Goal: Communication & Community: Answer question/provide support

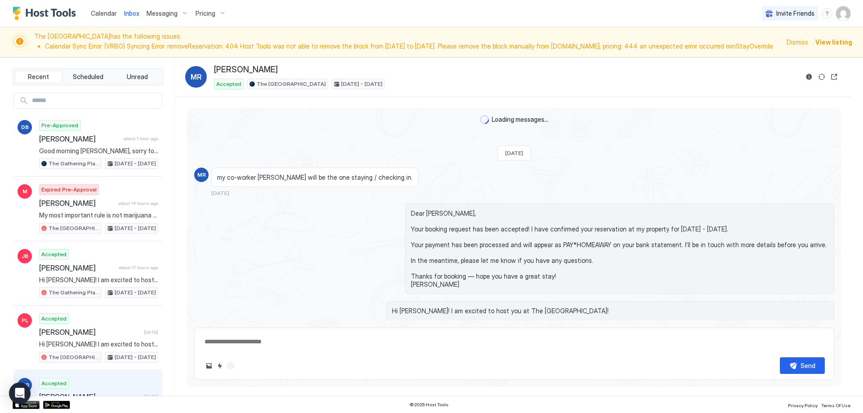
scroll to position [1037, 0]
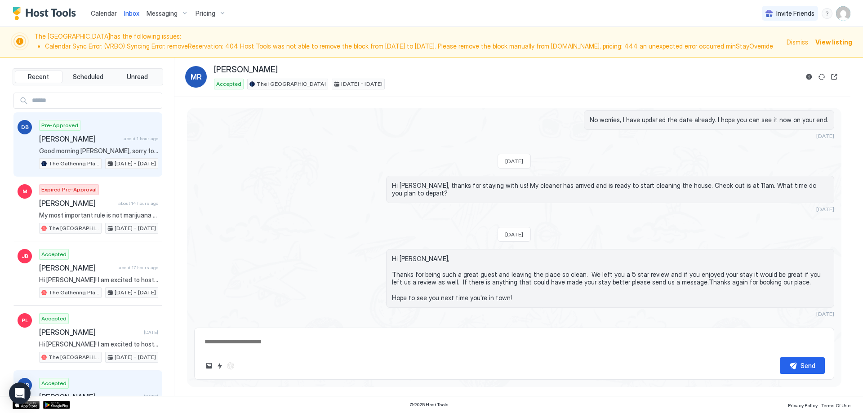
click at [116, 142] on div "Darien Bowers about 1 hour ago" at bounding box center [98, 138] width 119 height 9
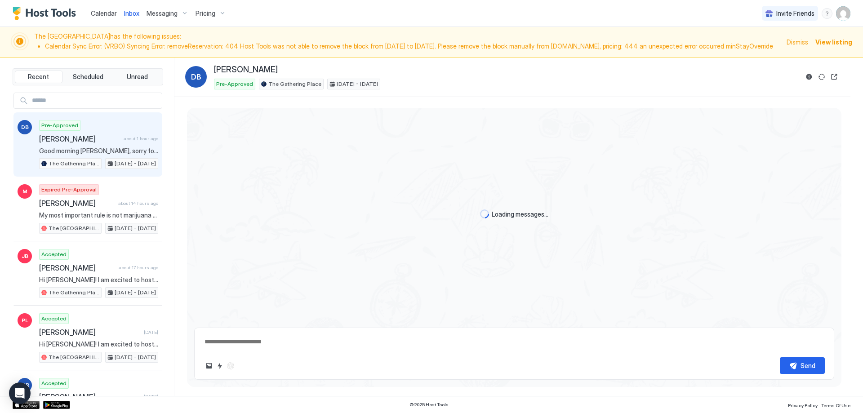
scroll to position [47, 0]
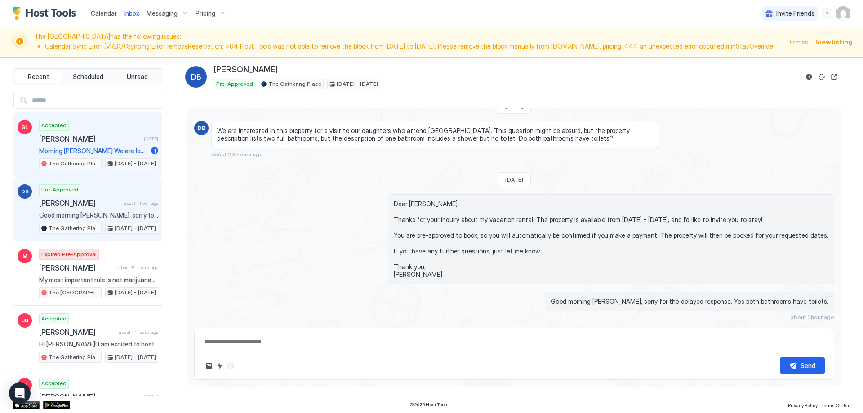
click at [101, 126] on div "Accepted Susan Lees 15 days ago Morning Rebekah We are looking forward to visit…" at bounding box center [98, 144] width 119 height 49
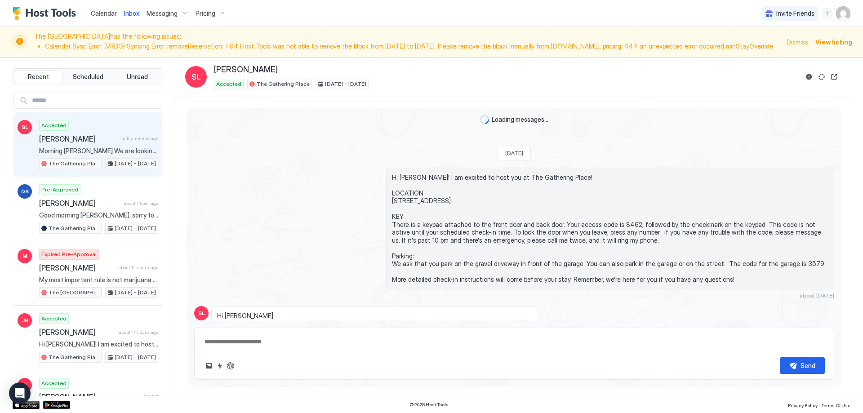
scroll to position [363, 0]
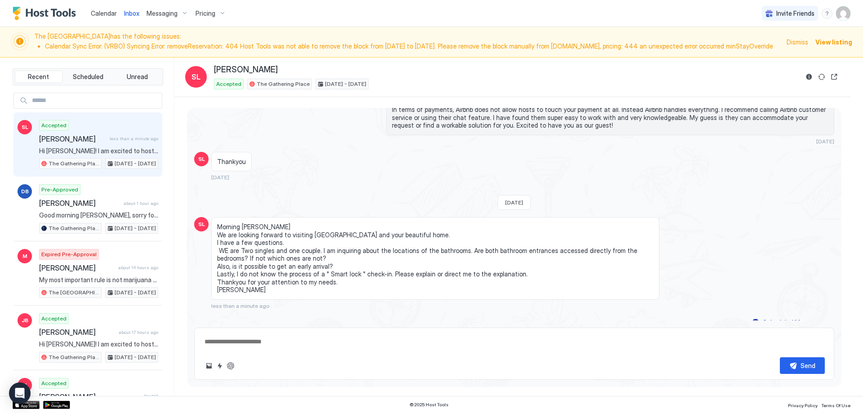
type textarea "*"
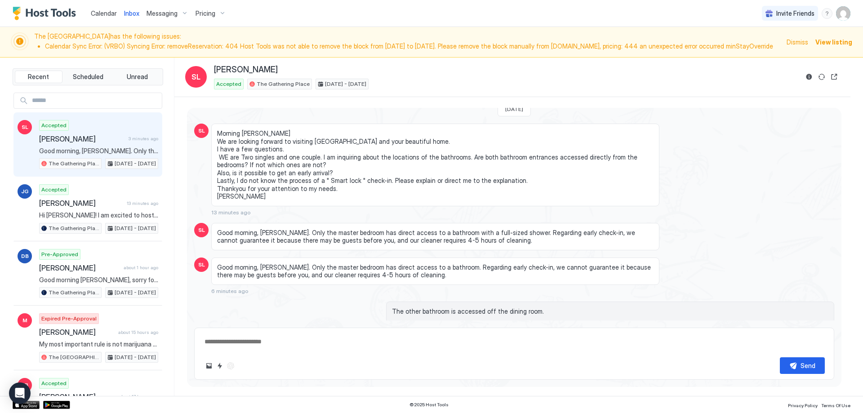
scroll to position [470, 0]
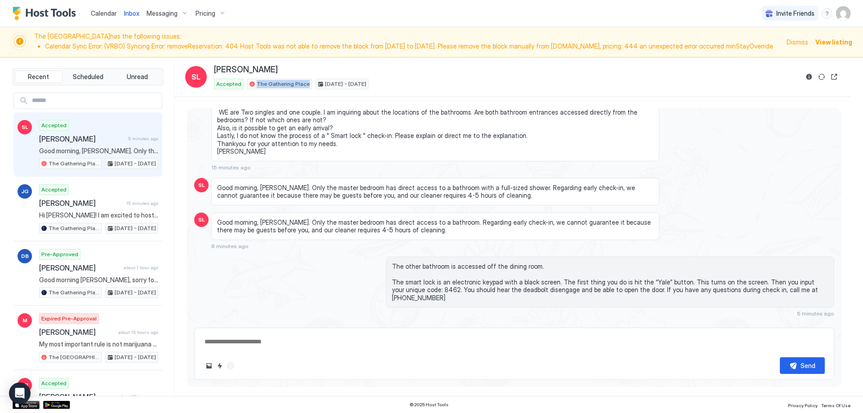
drag, startPoint x: 255, startPoint y: 83, endPoint x: 304, endPoint y: 83, distance: 49.0
click at [304, 83] on div "The Gathering Place" at bounding box center [279, 84] width 65 height 11
copy span "The Gathering Place"
drag, startPoint x: 280, startPoint y: 215, endPoint x: 439, endPoint y: 214, distance: 159.1
click at [439, 218] on span "Good morning, [PERSON_NAME]. Only the master bedroom has direct access to a bat…" at bounding box center [435, 226] width 436 height 16
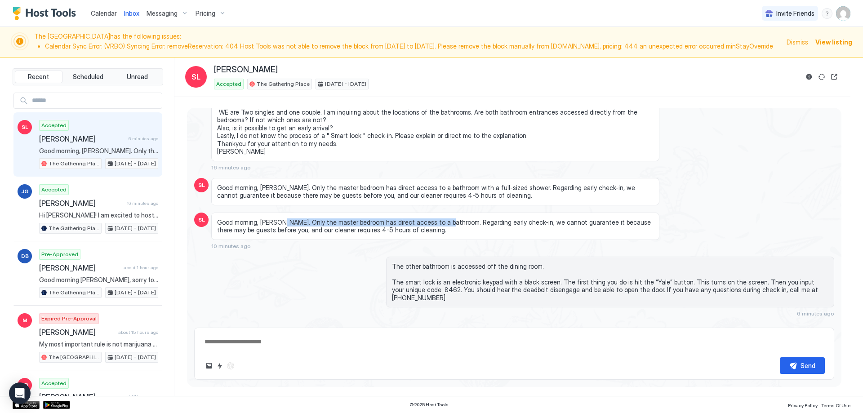
copy span "Only the master bedroom has direct access to a bathroom."
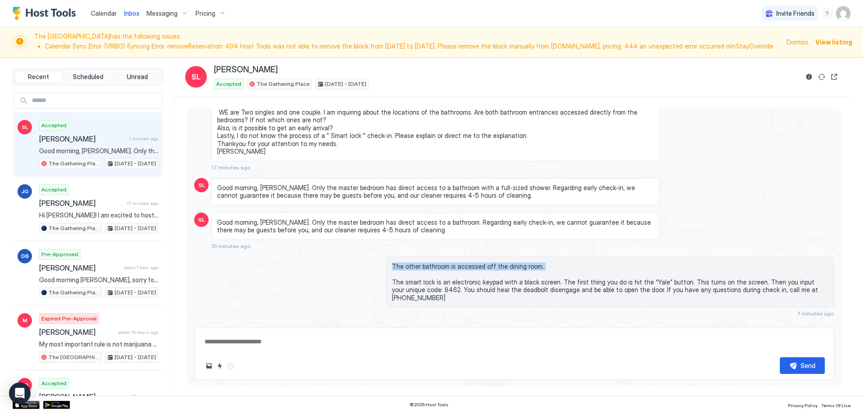
drag, startPoint x: 390, startPoint y: 257, endPoint x: 540, endPoint y: 257, distance: 150.1
click at [540, 262] on span "The other bathroom is accessed off the dining room. The smart lock is an electr…" at bounding box center [610, 282] width 436 height 40
copy span "The other bathroom is accessed off the dining room."
click at [589, 127] on span "Morning [PERSON_NAME] We are looking forward to visiting [GEOGRAPHIC_DATA] and …" at bounding box center [435, 119] width 436 height 71
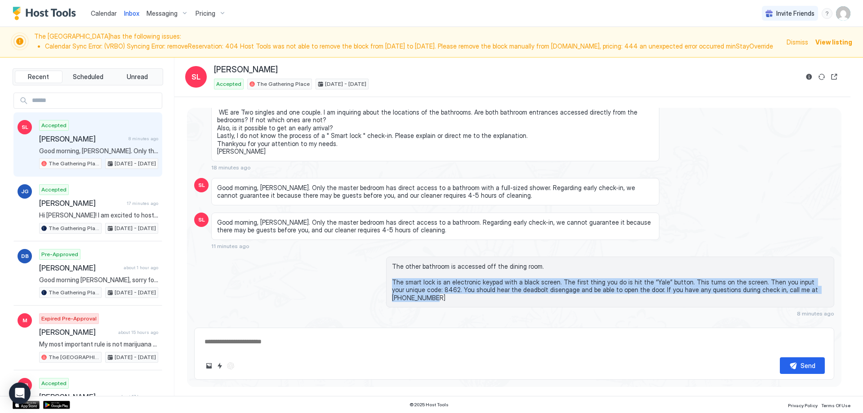
drag, startPoint x: 389, startPoint y: 272, endPoint x: 825, endPoint y: 280, distance: 436.4
click at [825, 280] on div "The other bathroom is accessed off the dining room. The smart lock is an electr…" at bounding box center [610, 282] width 448 height 51
copy span "The smart lock is an electronic keypad with a black screen. The first thing you…"
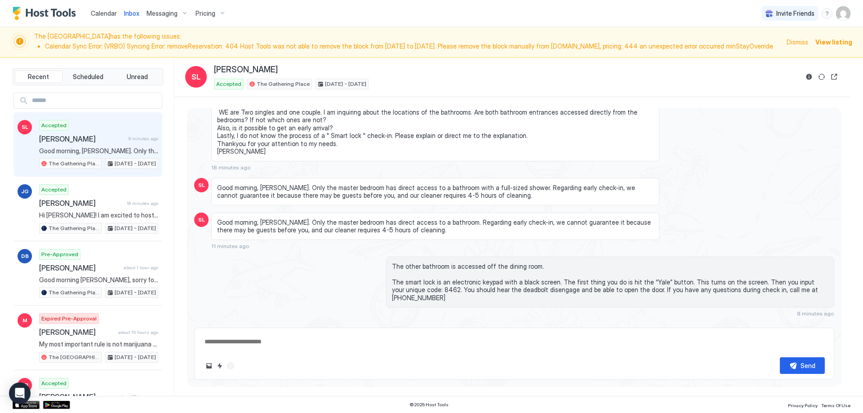
click at [536, 20] on div "Calendar Inbox Messaging Pricing Invite Friends RM" at bounding box center [431, 13] width 863 height 27
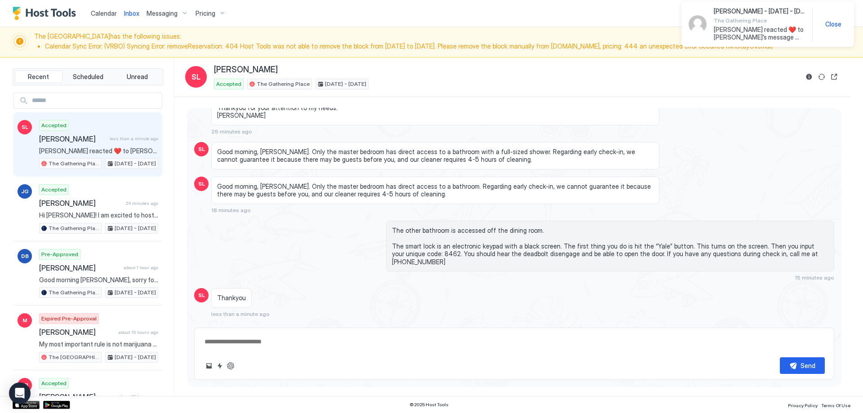
scroll to position [543, 0]
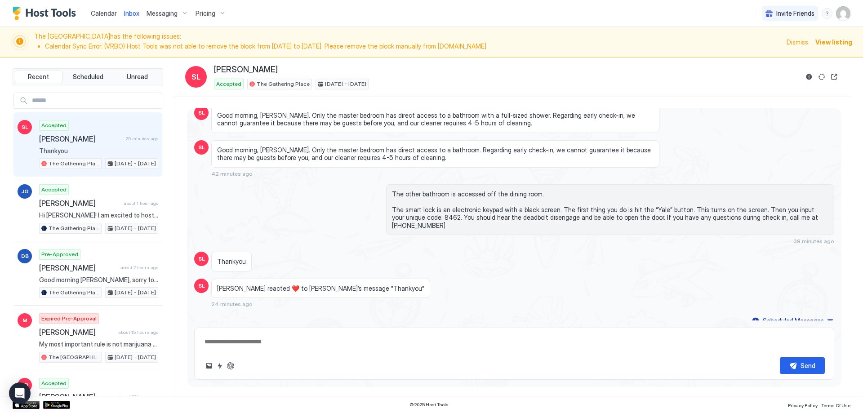
type textarea "*"
